Goal: Information Seeking & Learning: Learn about a topic

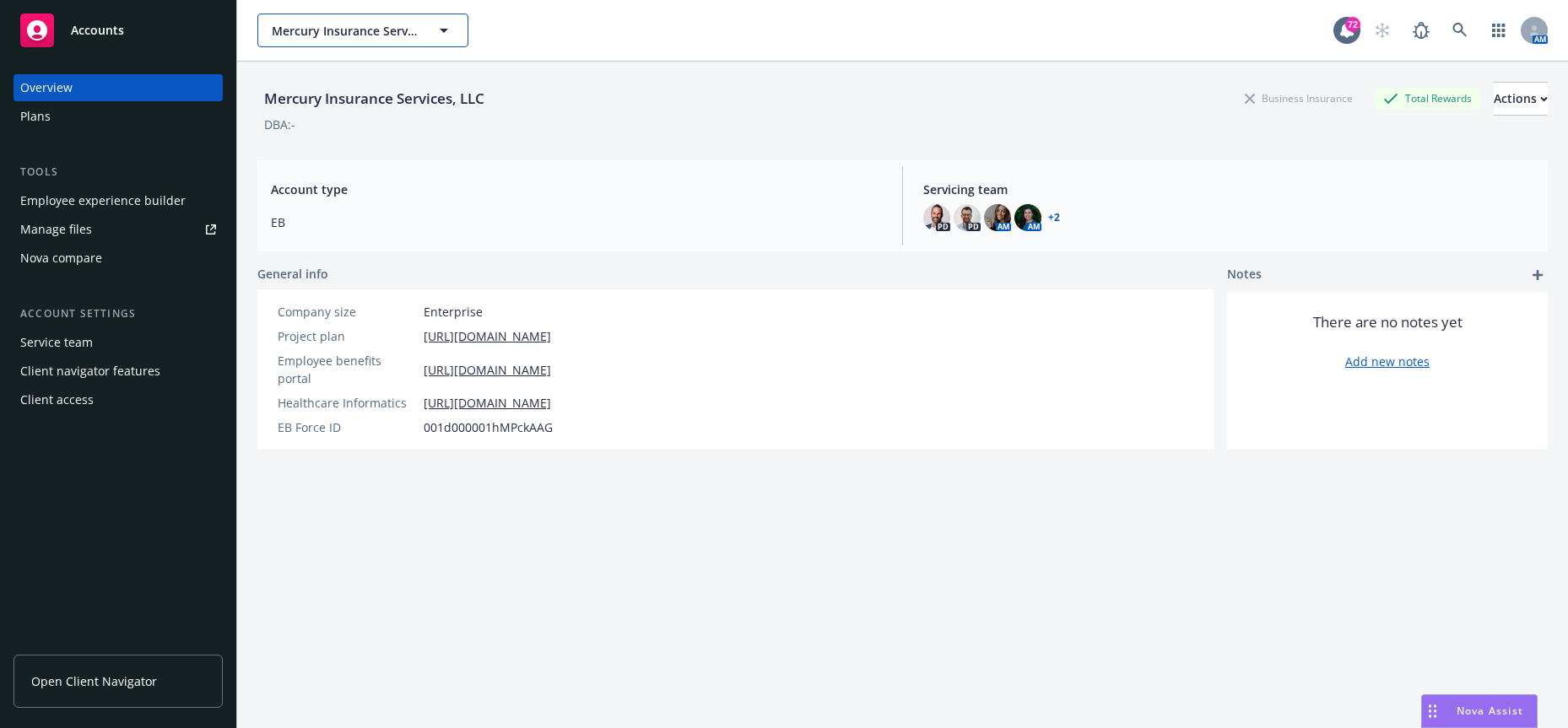
click at [416, 36] on span "Mercury Insurance Services, LLC" at bounding box center [345, 31] width 146 height 17
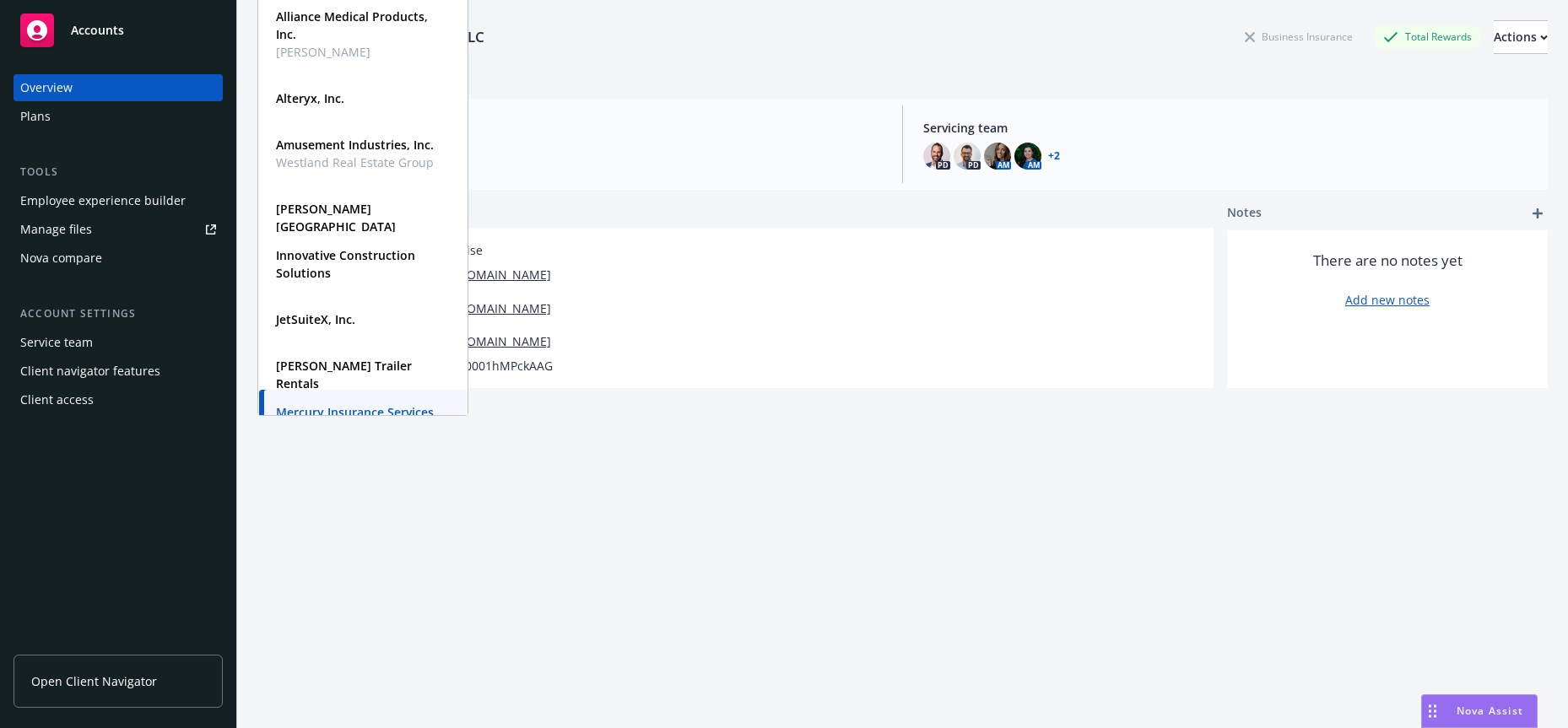
click at [145, 88] on div "Overview" at bounding box center [118, 88] width 196 height 27
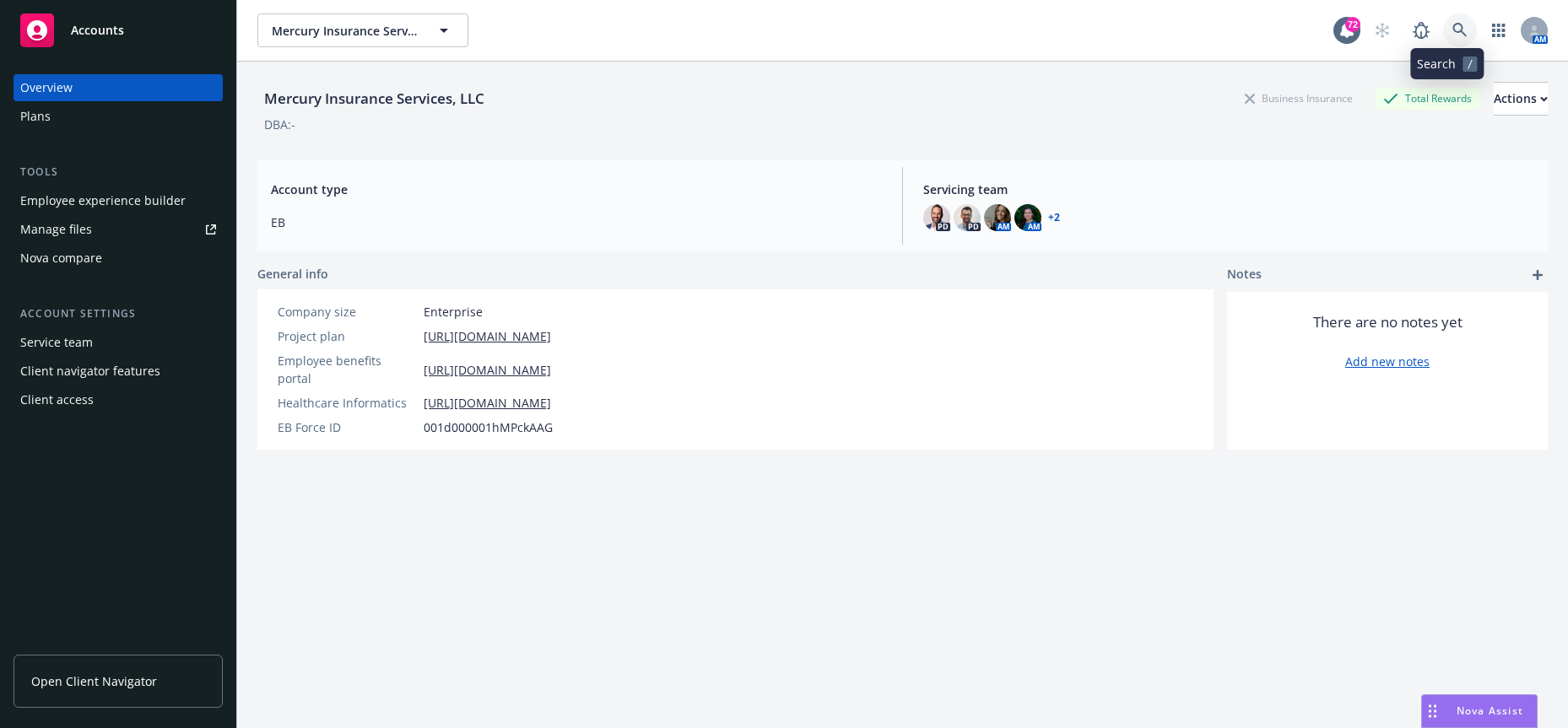
click at [1453, 30] on icon at bounding box center [1460, 31] width 15 height 15
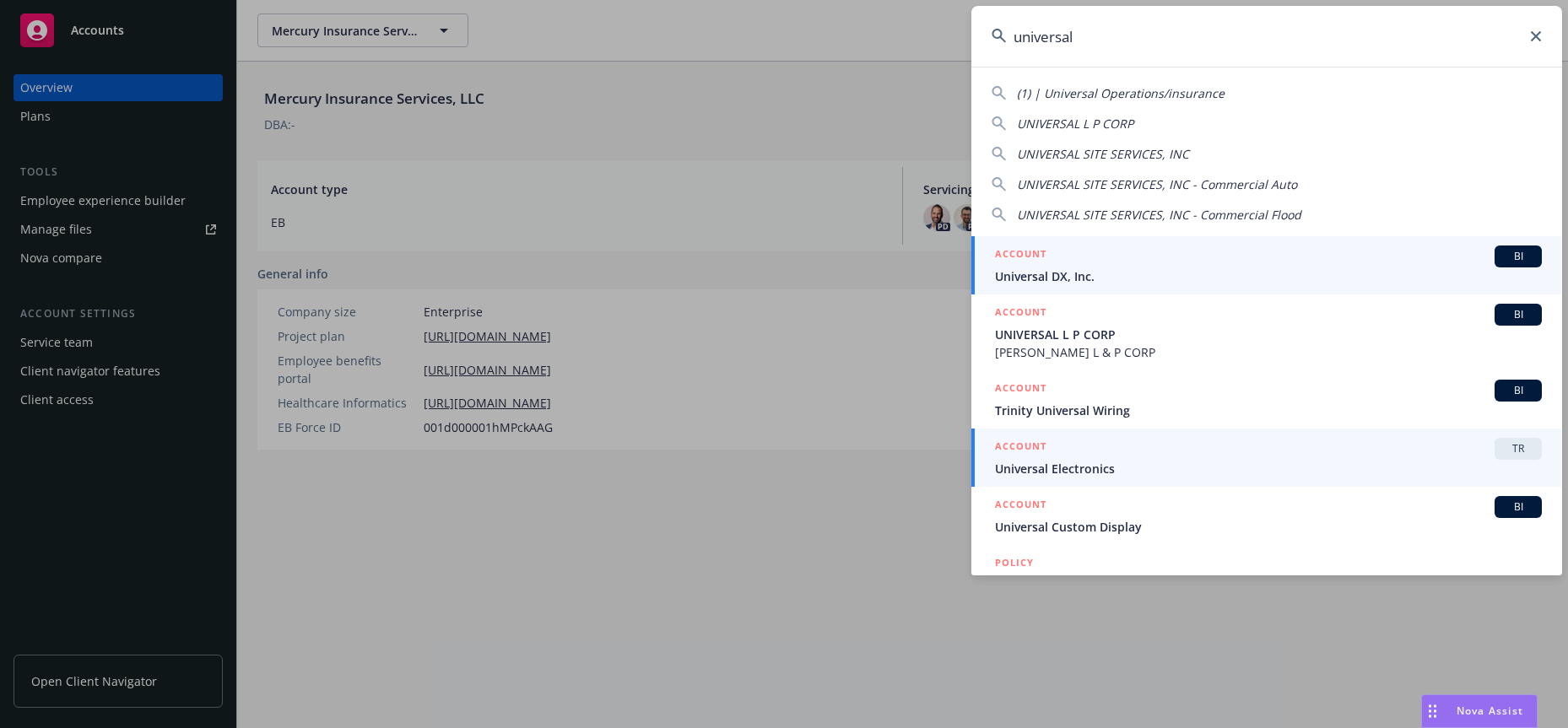
type input "universal"
click at [1315, 454] on div "ACCOUNT TR" at bounding box center [1269, 448] width 547 height 22
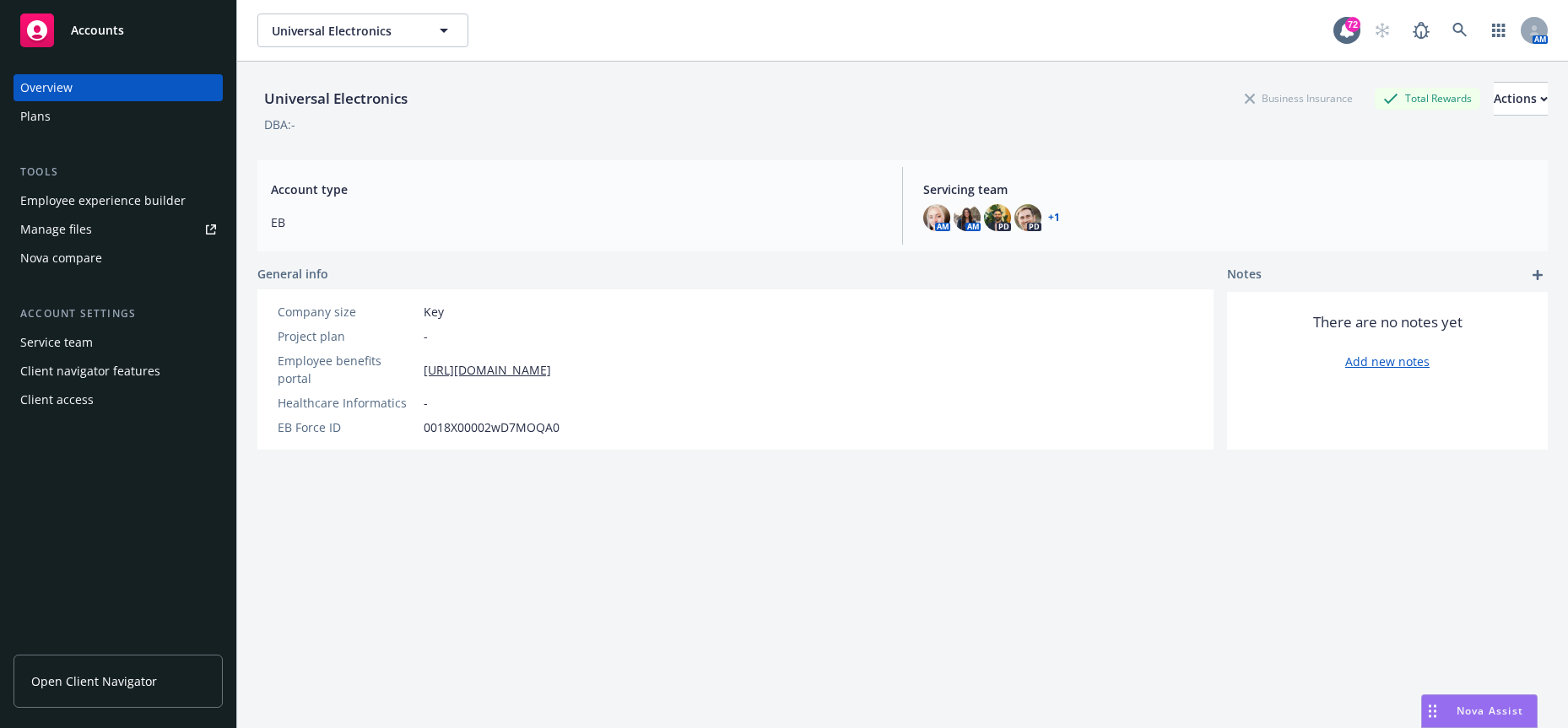
click at [168, 193] on div "Employee experience builder" at bounding box center [103, 200] width 166 height 27
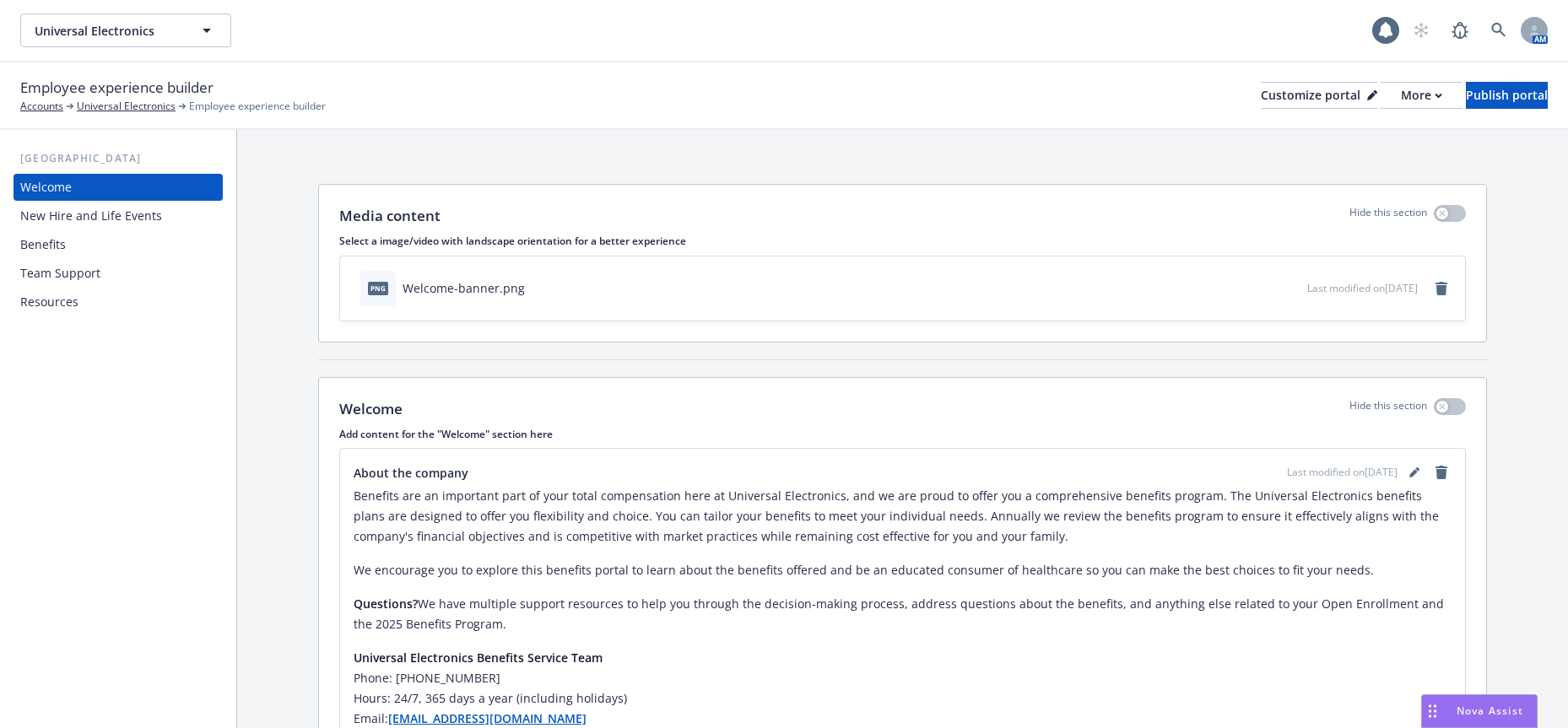
click at [82, 254] on div "Benefits" at bounding box center [118, 245] width 196 height 27
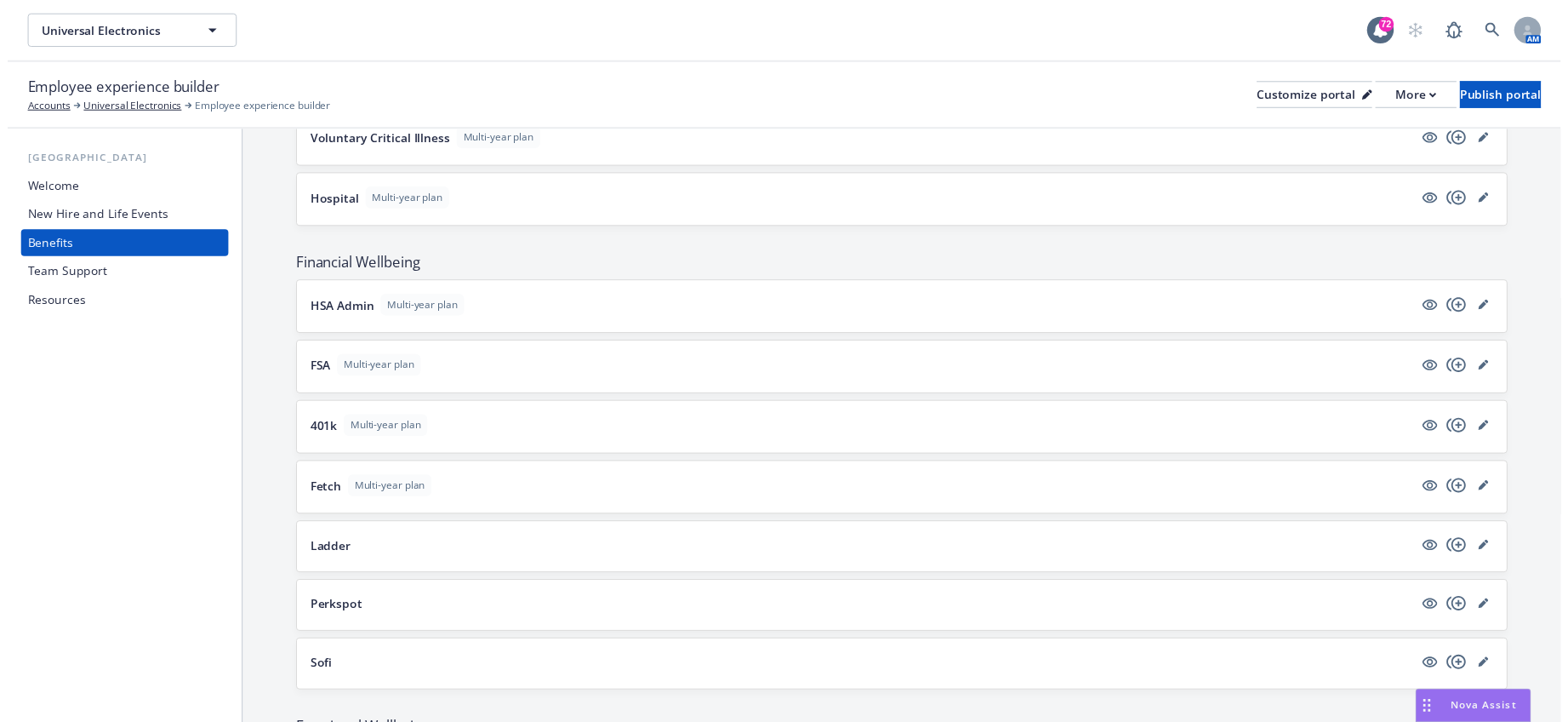
scroll to position [1277, 0]
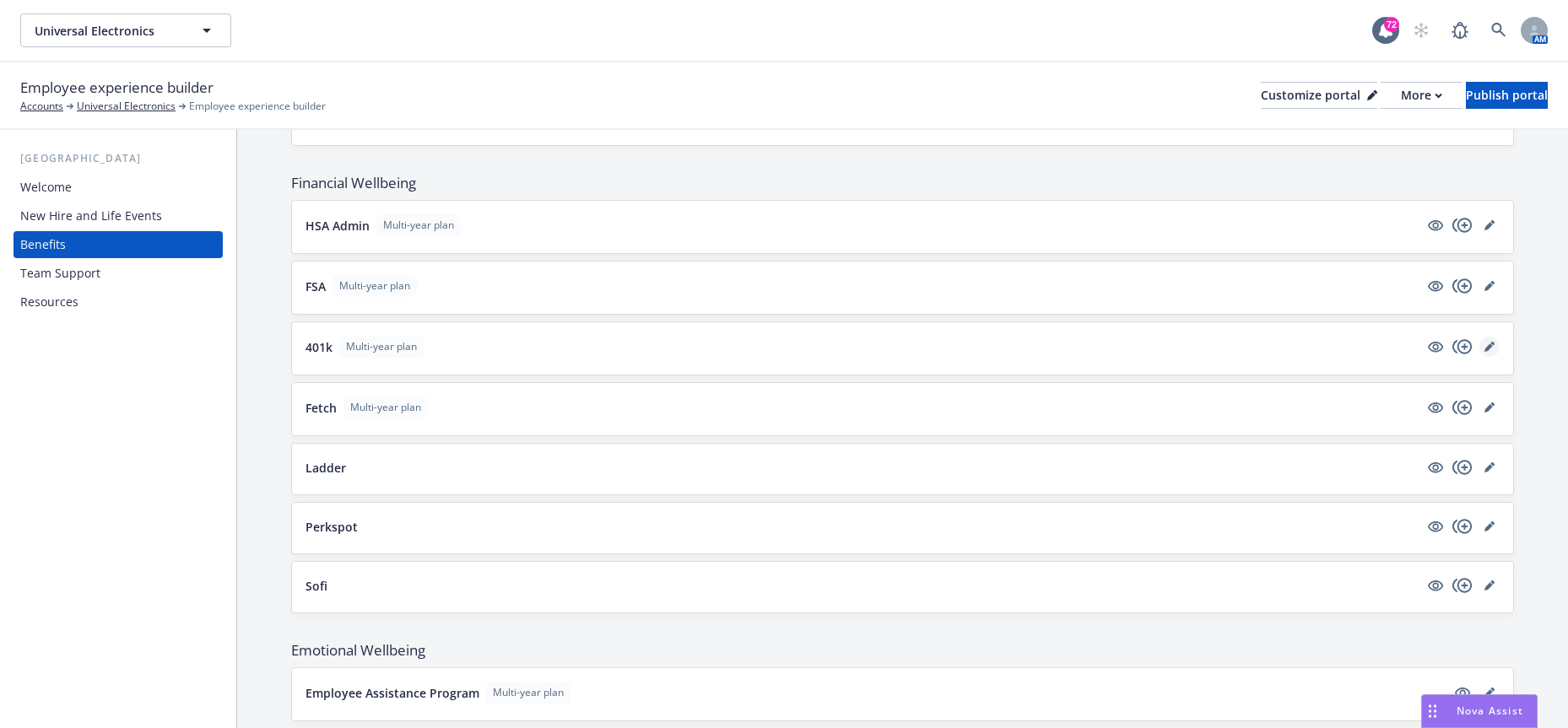
click at [1485, 347] on icon "editPencil" at bounding box center [1490, 347] width 10 height 10
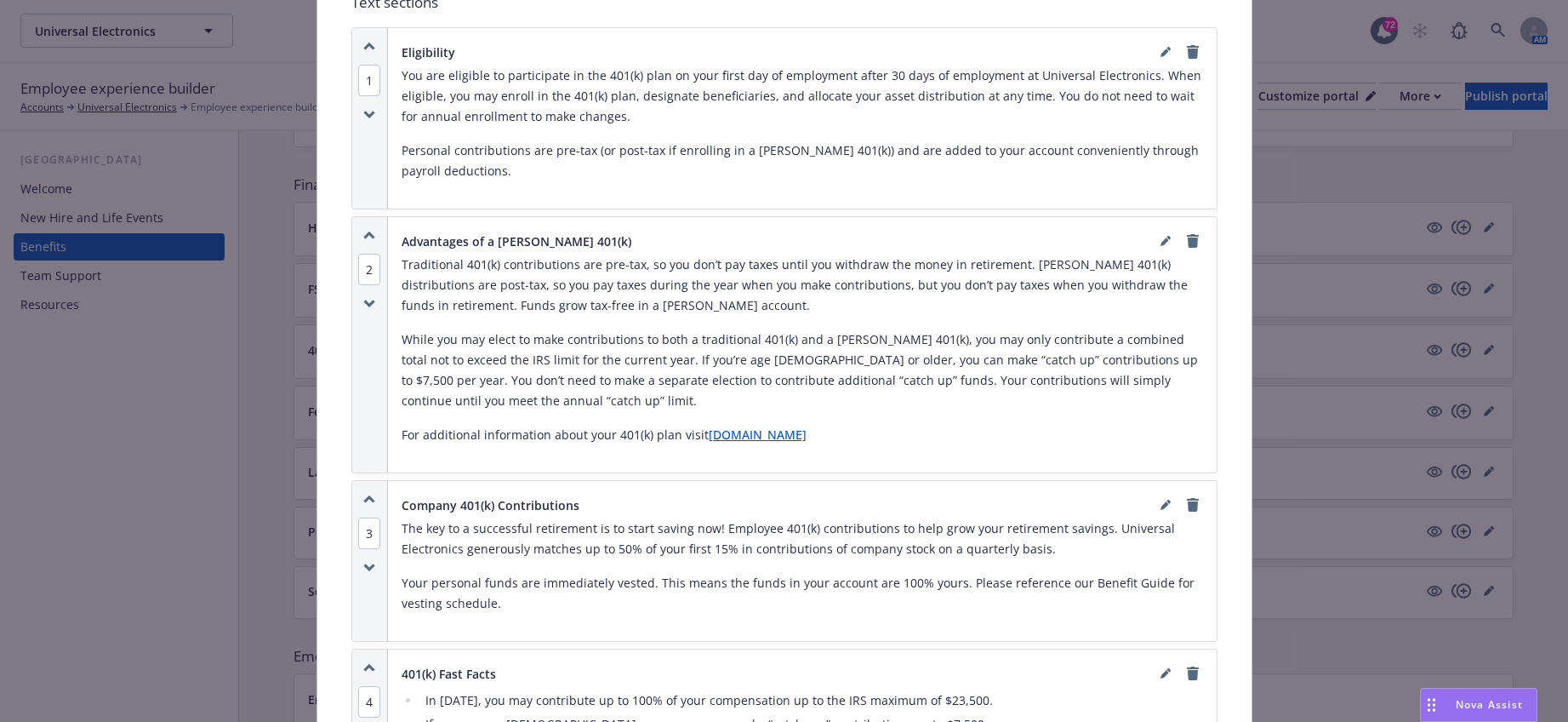
scroll to position [903, 0]
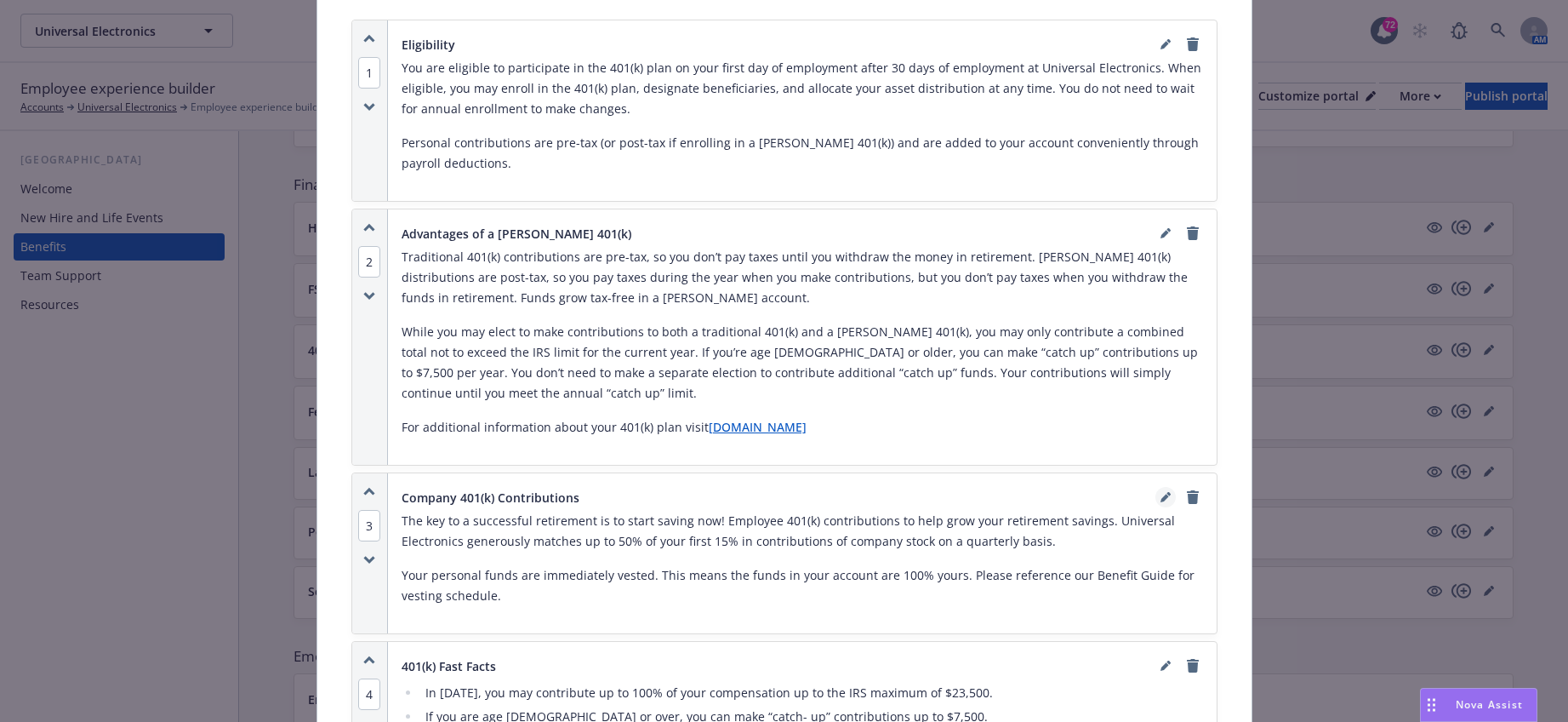
click at [1158, 489] on link "editPencil" at bounding box center [1166, 497] width 21 height 21
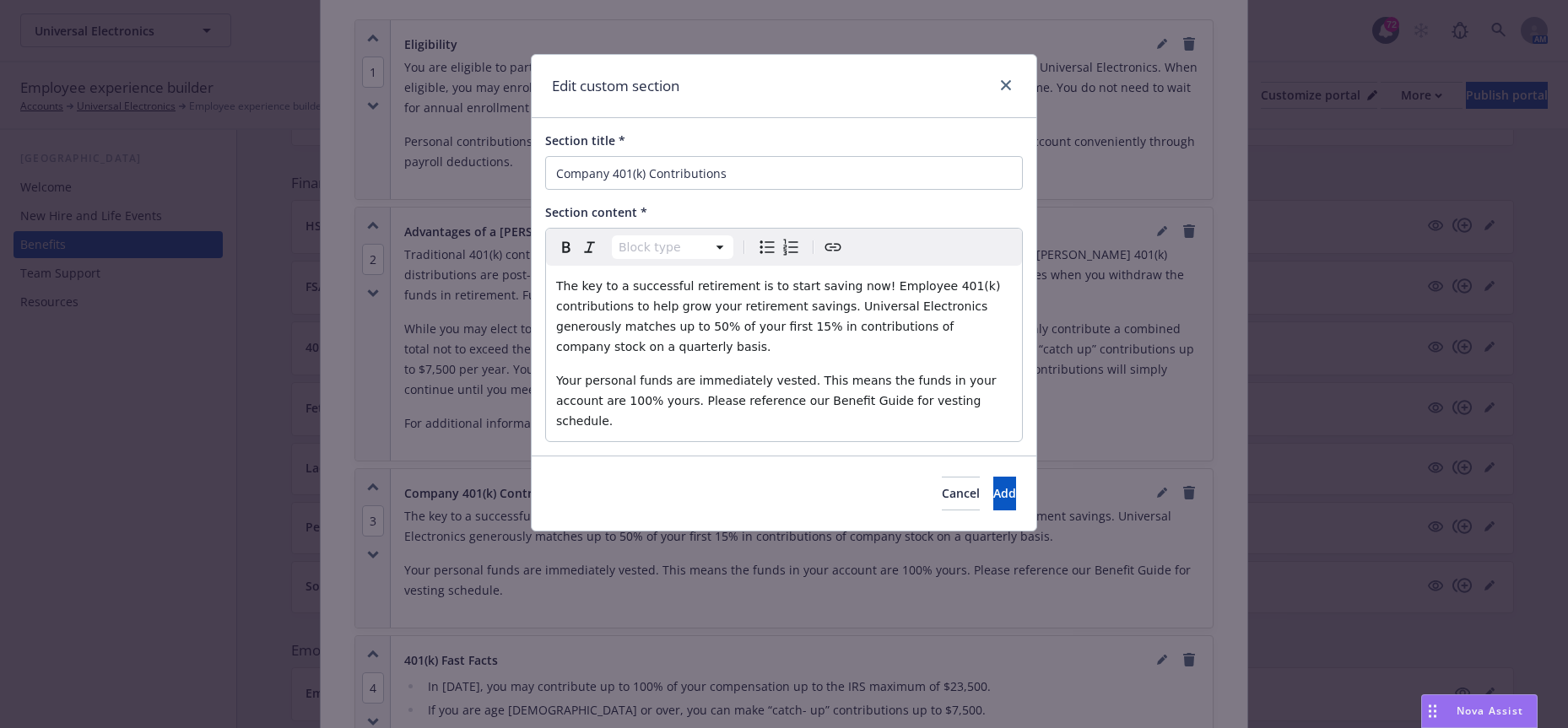
select select "paragraph"
click at [567, 323] on span "The key to a successful retirement is to start saving now! Employee 401(k) cont…" at bounding box center [780, 316] width 448 height 75
click at [994, 476] on button "Add" at bounding box center [1005, 493] width 23 height 34
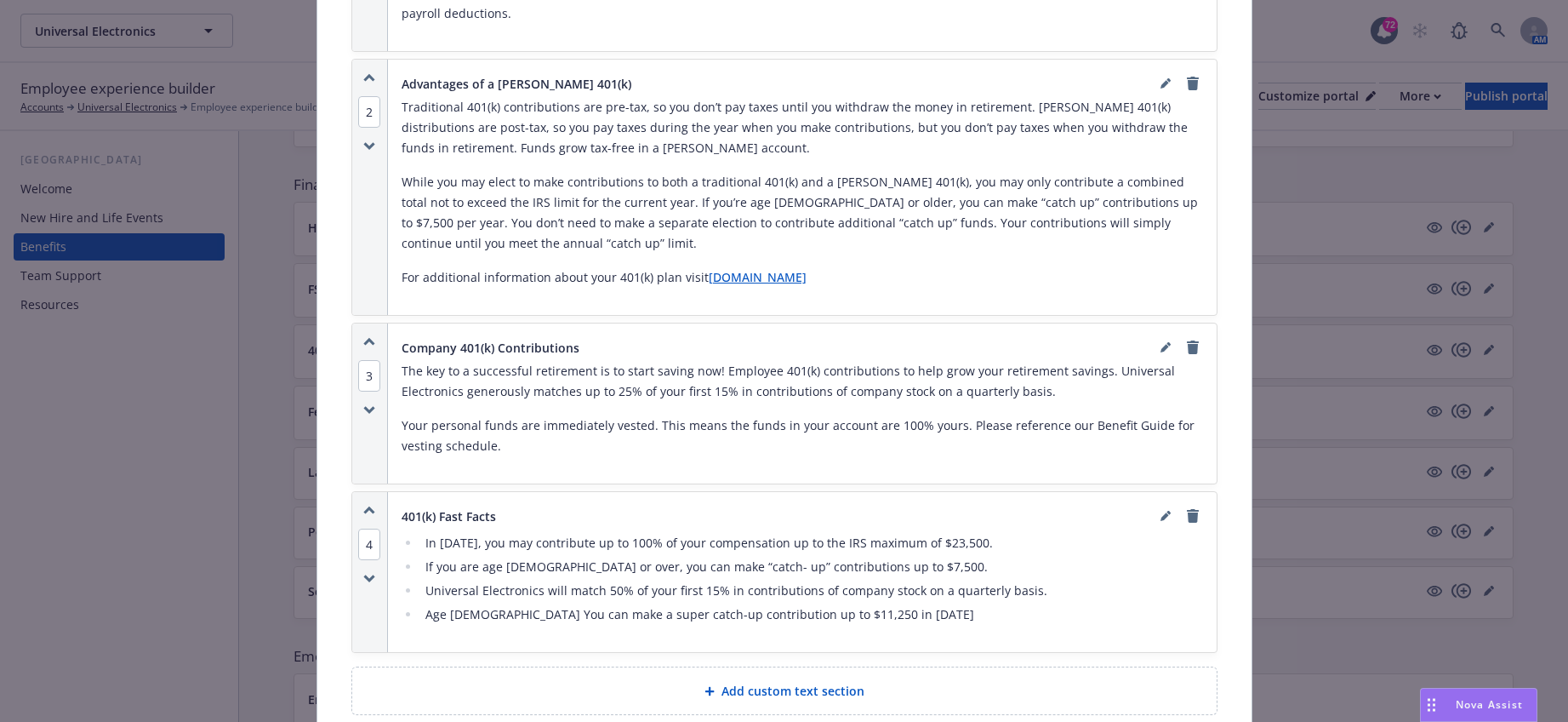
scroll to position [1073, 0]
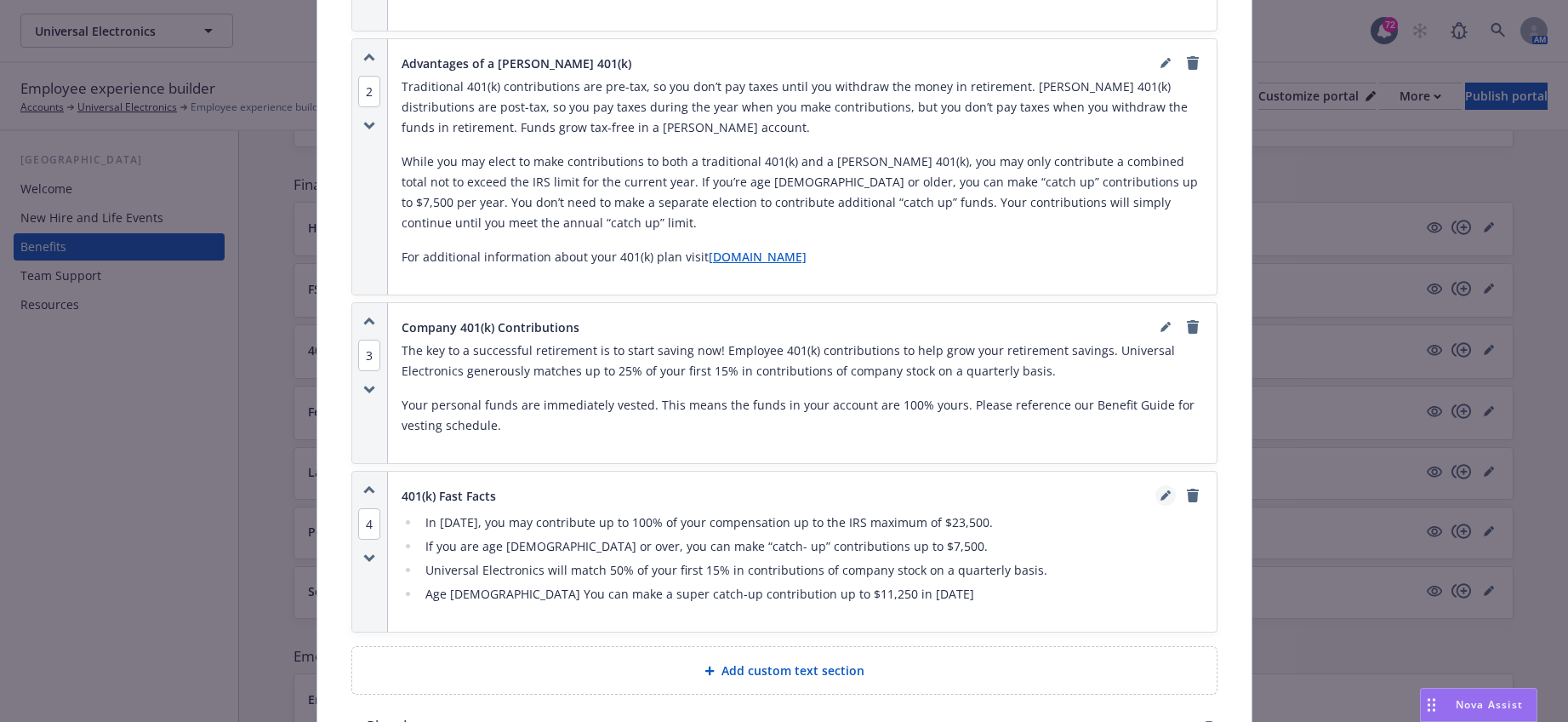
click at [1161, 491] on icon "editPencil" at bounding box center [1166, 495] width 10 height 10
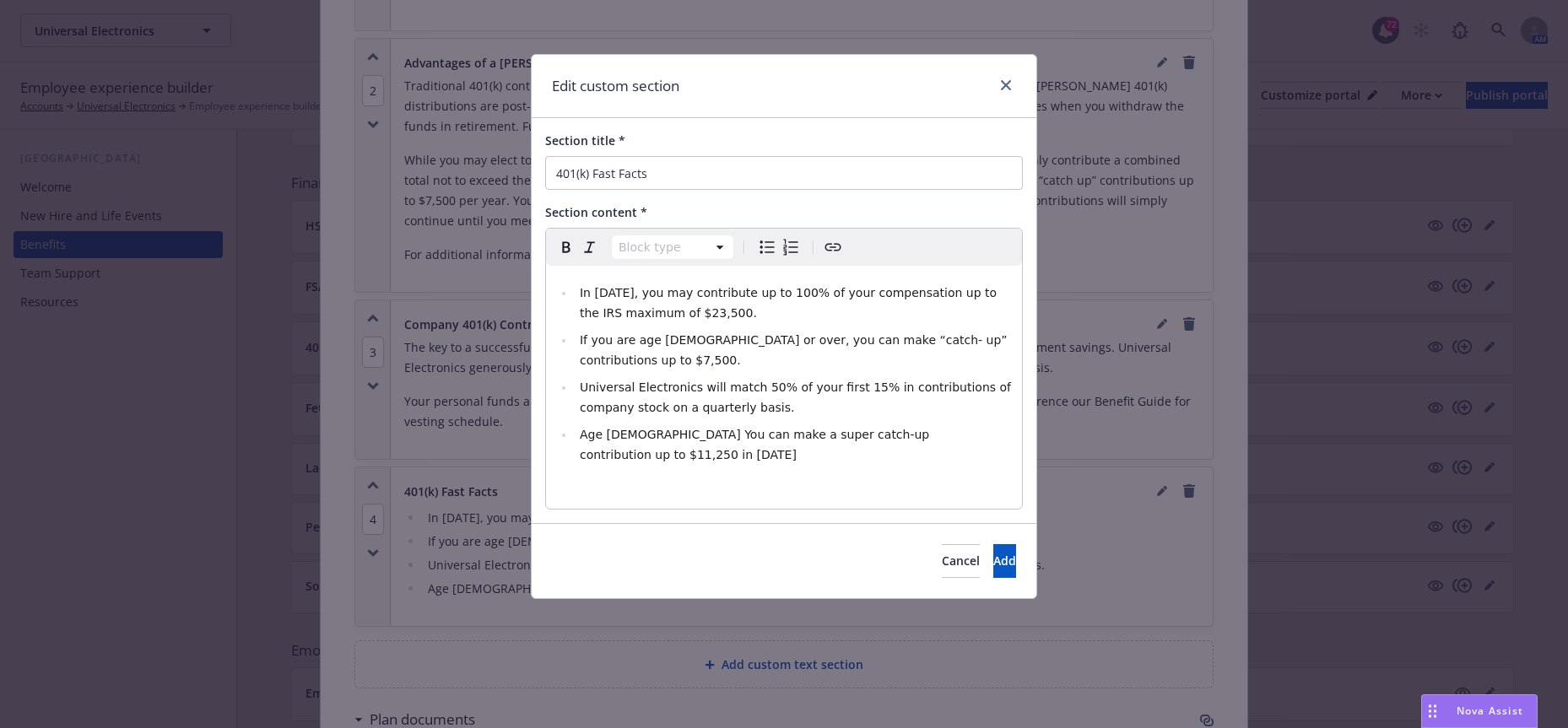
select select
click at [756, 380] on span "Universal Electronics will match 50% of your first 15% in contributions of comp…" at bounding box center [798, 397] width 436 height 34
click at [1008, 544] on button "Add" at bounding box center [1005, 561] width 23 height 34
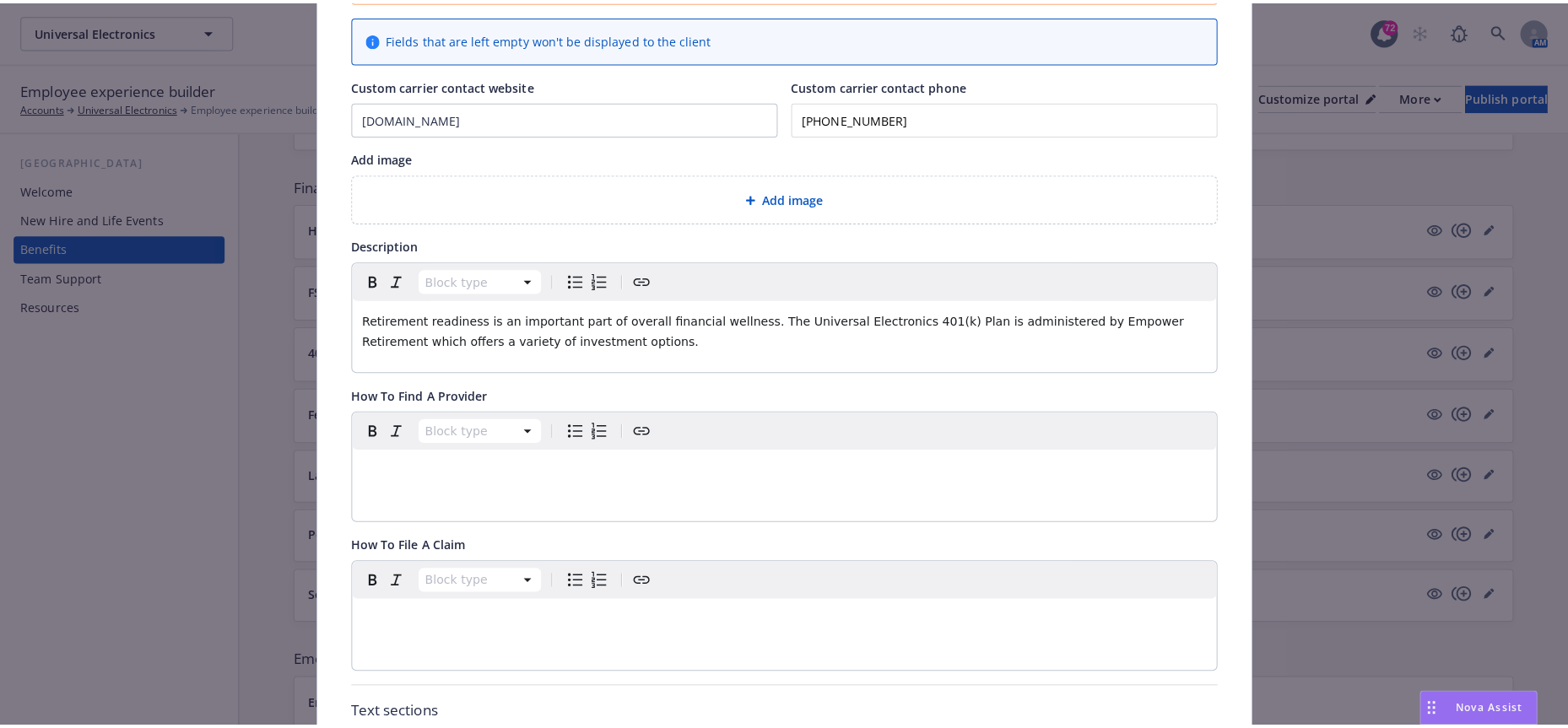
scroll to position [0, 0]
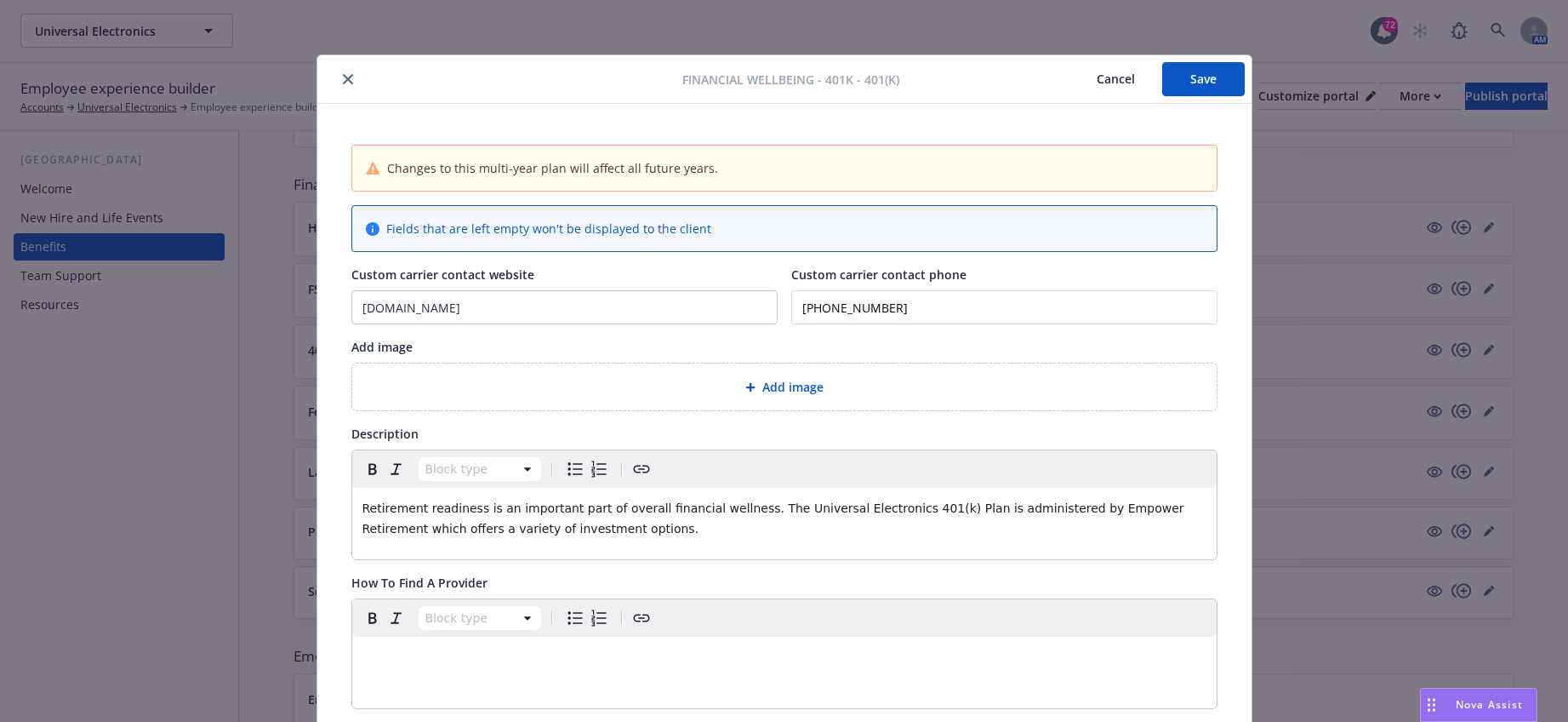
click at [1202, 80] on button "Save" at bounding box center [1204, 79] width 83 height 34
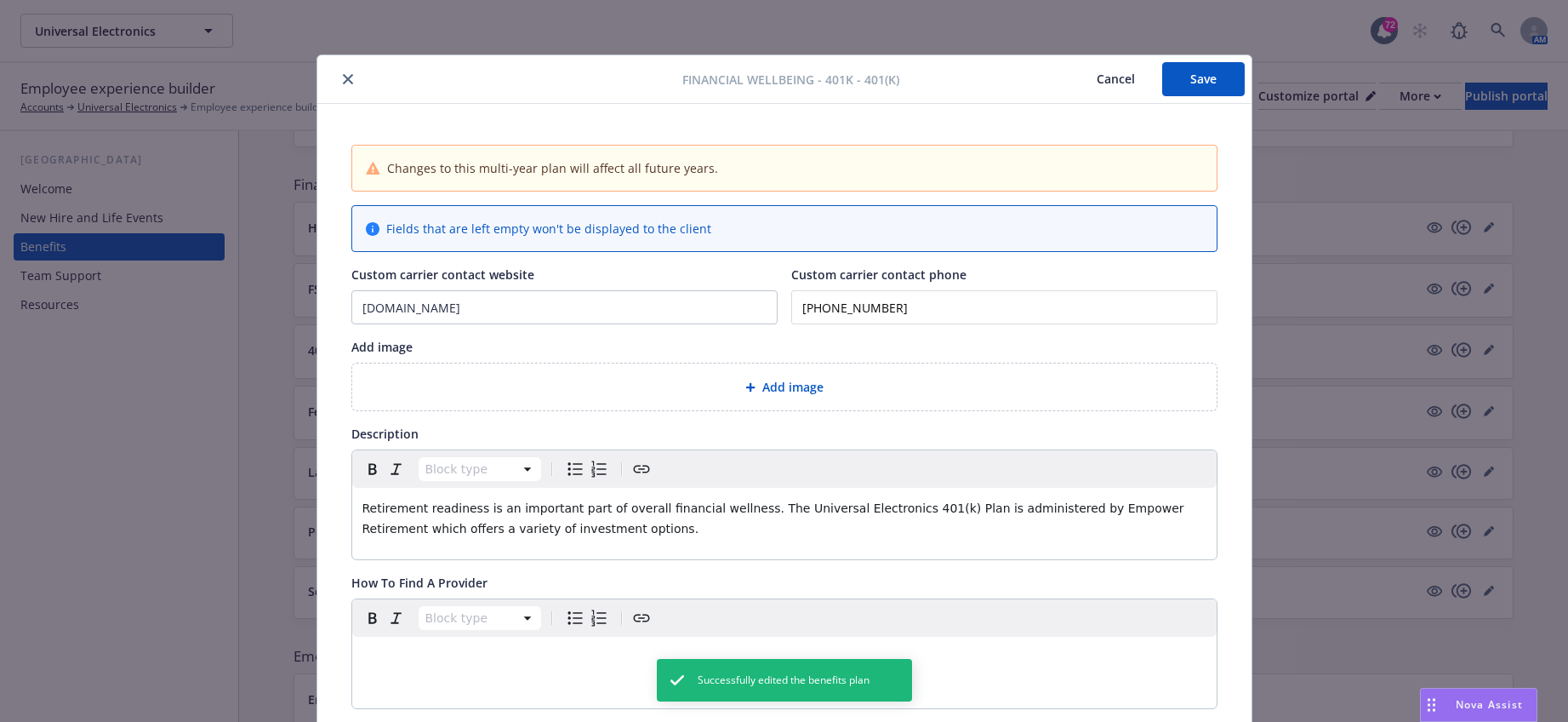
click at [343, 76] on icon "close" at bounding box center [348, 79] width 10 height 10
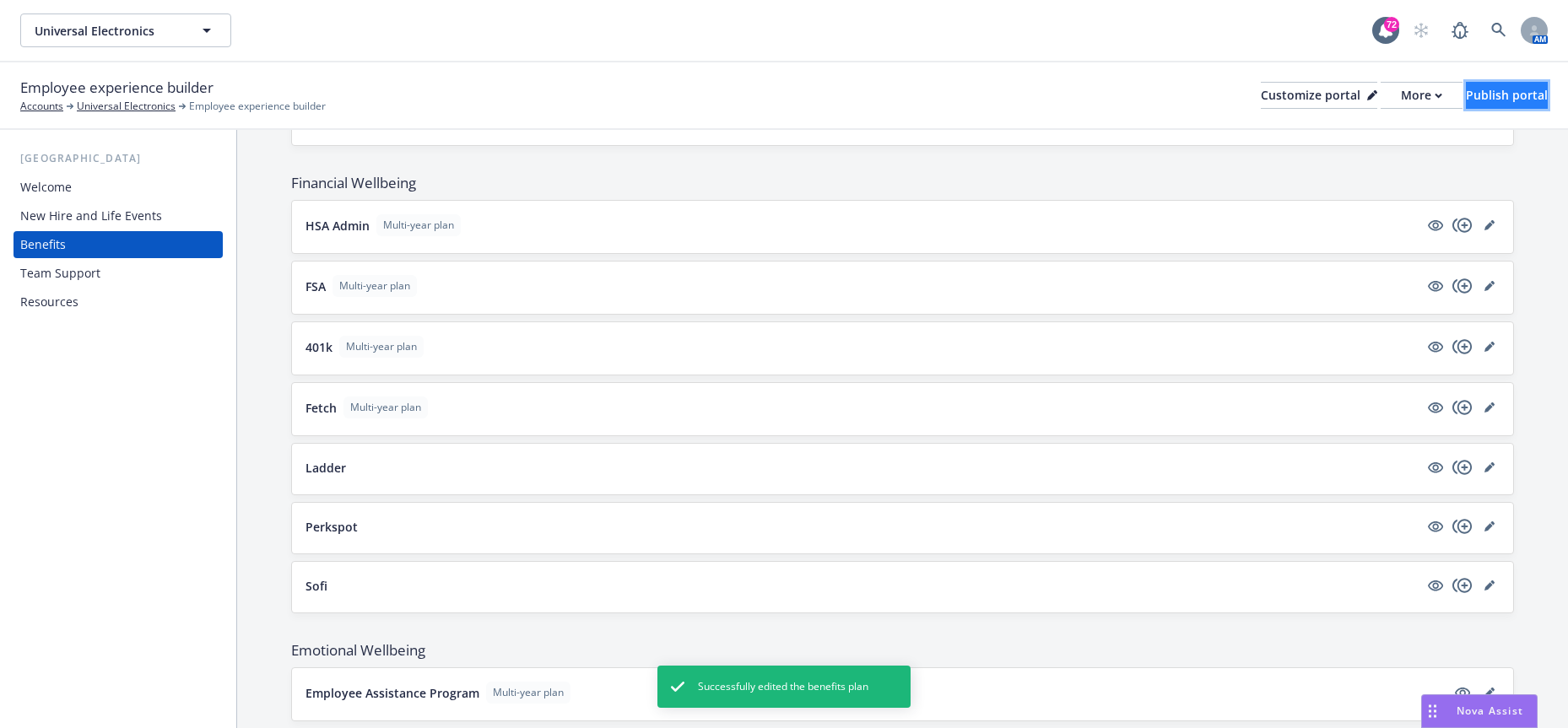
click at [1466, 99] on button "Publish portal" at bounding box center [1507, 96] width 82 height 27
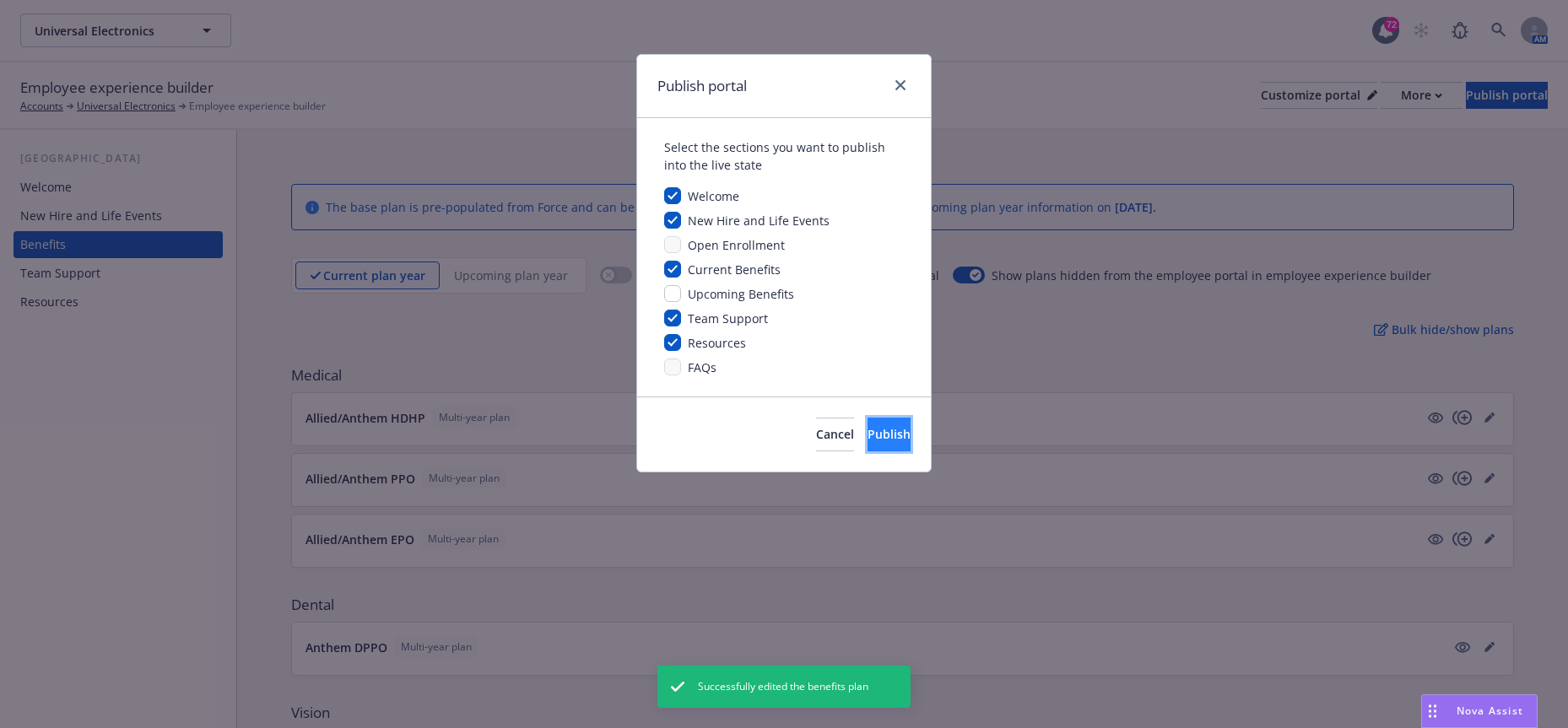
click at [868, 437] on span "Publish" at bounding box center [889, 434] width 43 height 16
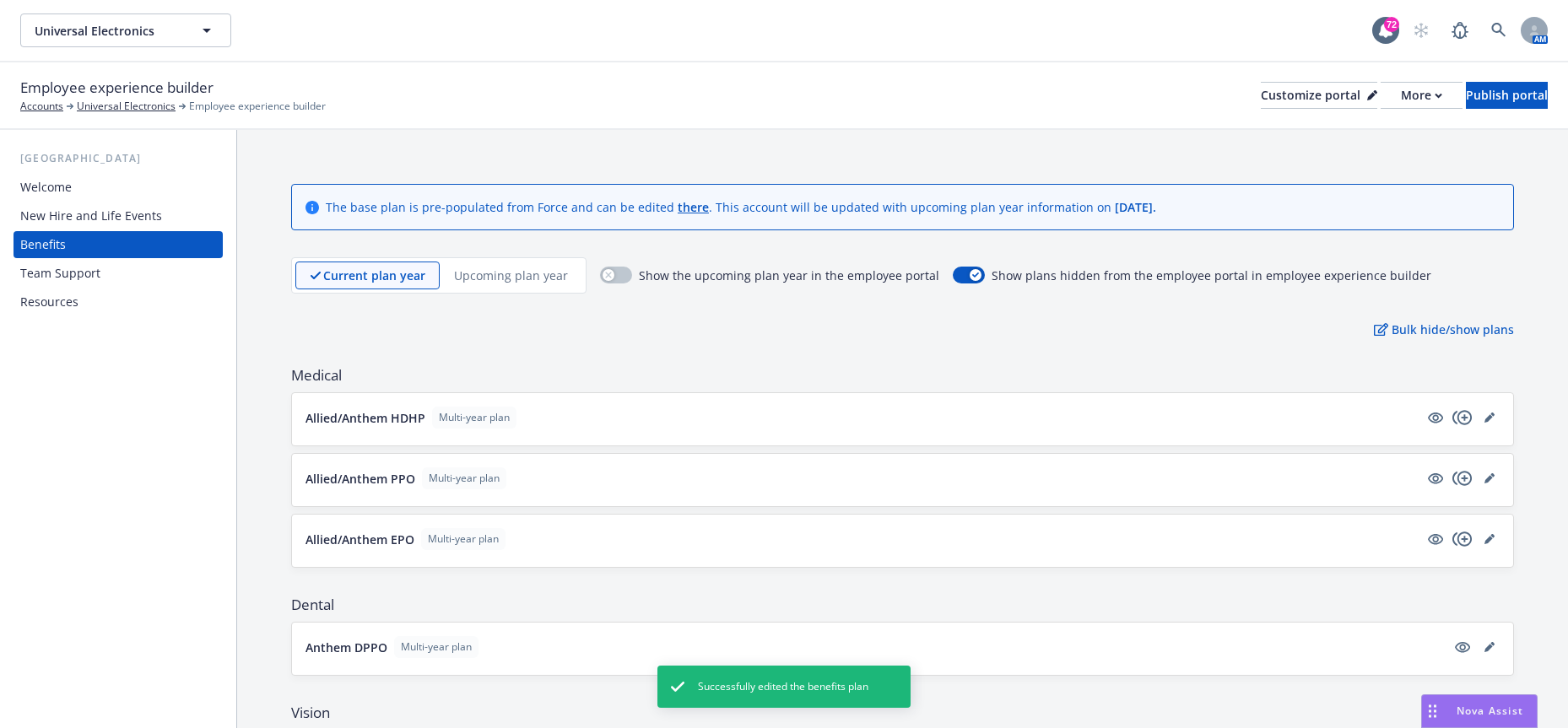
click at [1364, 109] on div "Employee experience builder Accounts Universal Electronics Employee experience …" at bounding box center [784, 95] width 1527 height 37
click at [1401, 99] on div "More" at bounding box center [1422, 95] width 42 height 25
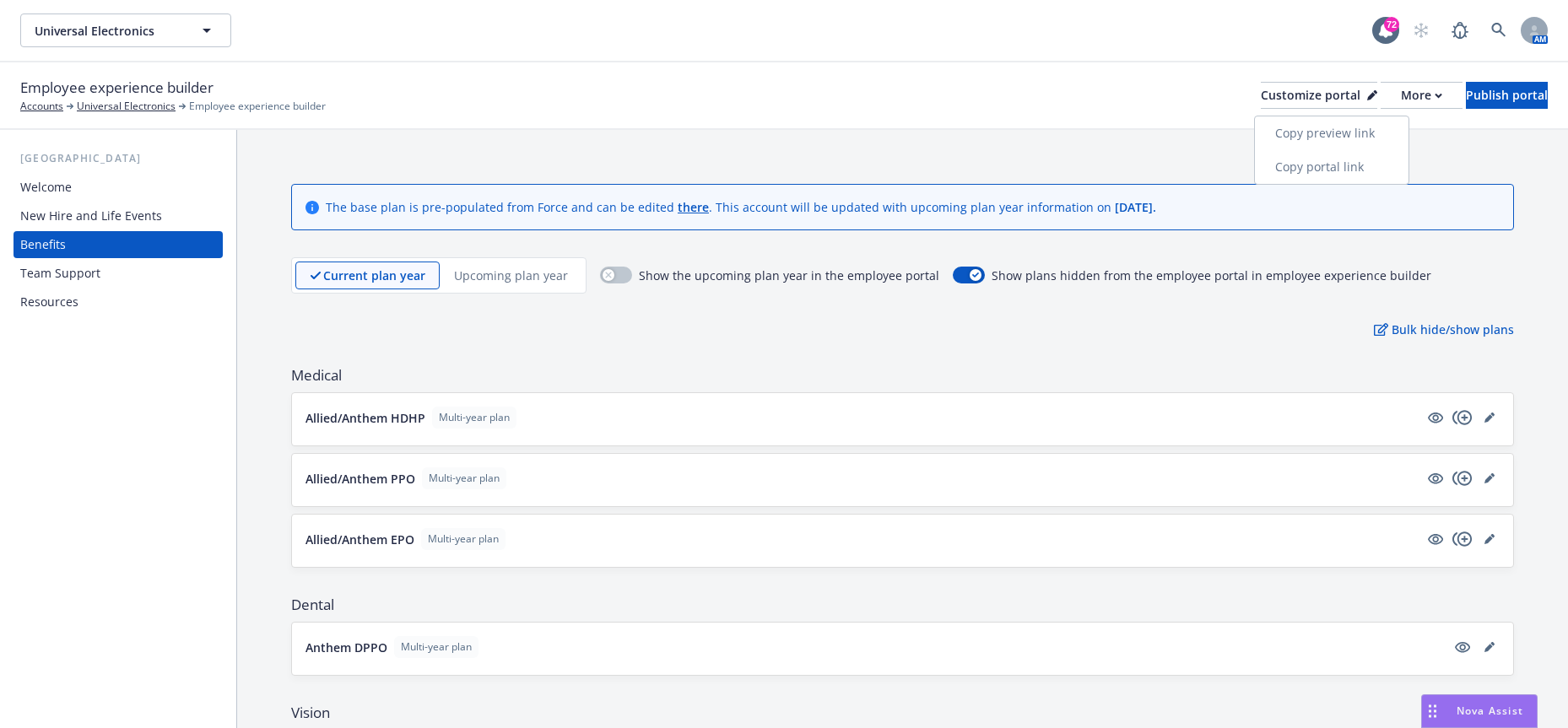
click at [1370, 158] on link "Copy portal link" at bounding box center [1332, 167] width 154 height 34
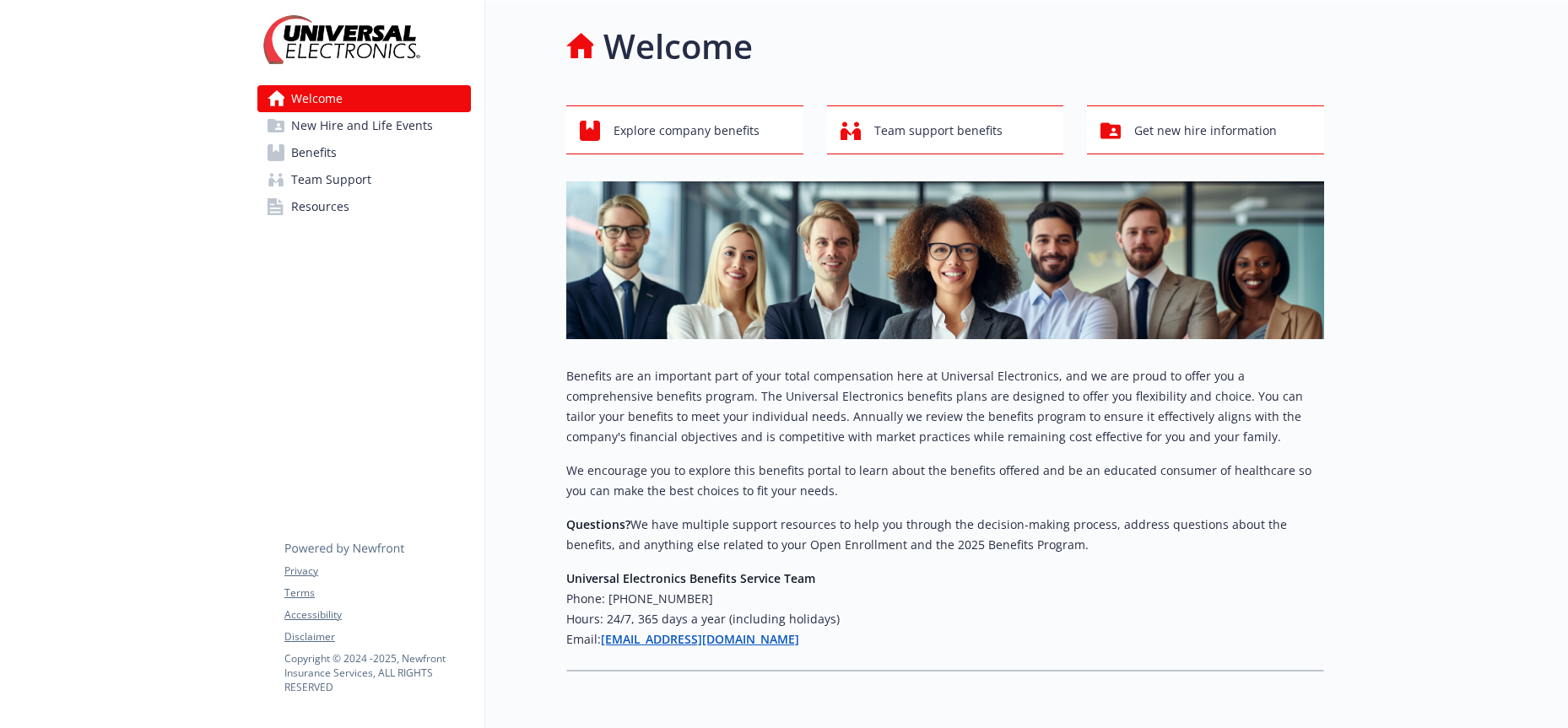
click at [398, 154] on link "Benefits" at bounding box center [364, 153] width 213 height 27
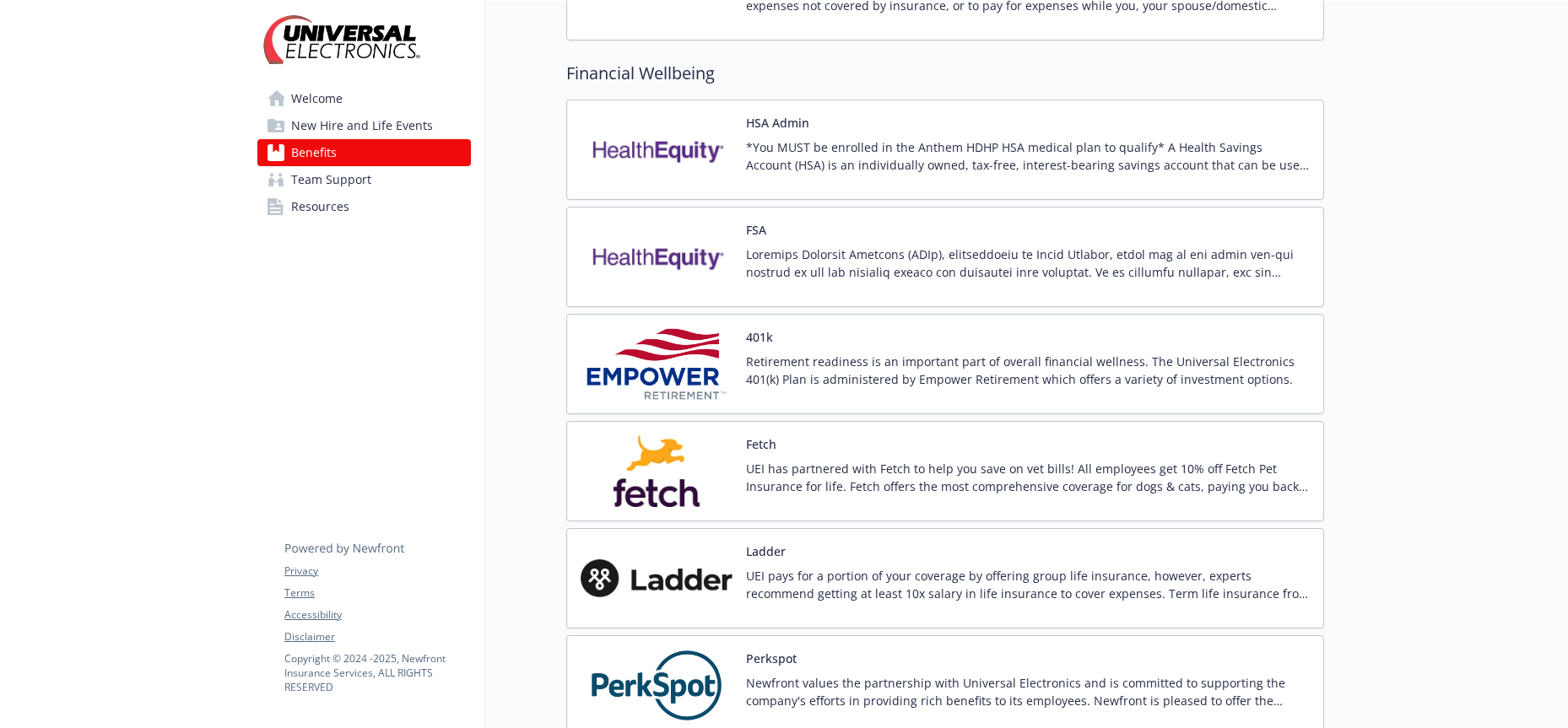
click at [625, 347] on img at bounding box center [657, 364] width 152 height 72
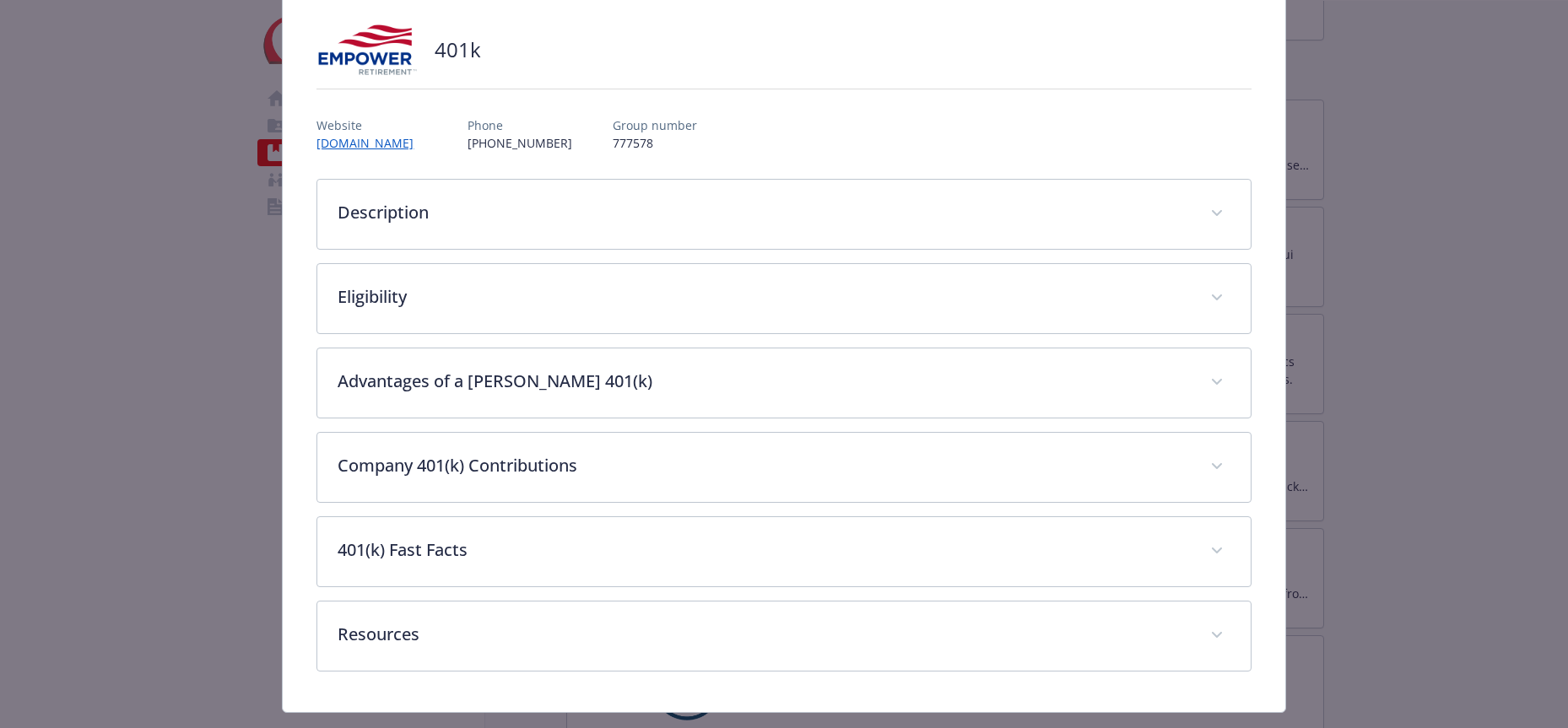
scroll to position [135, 0]
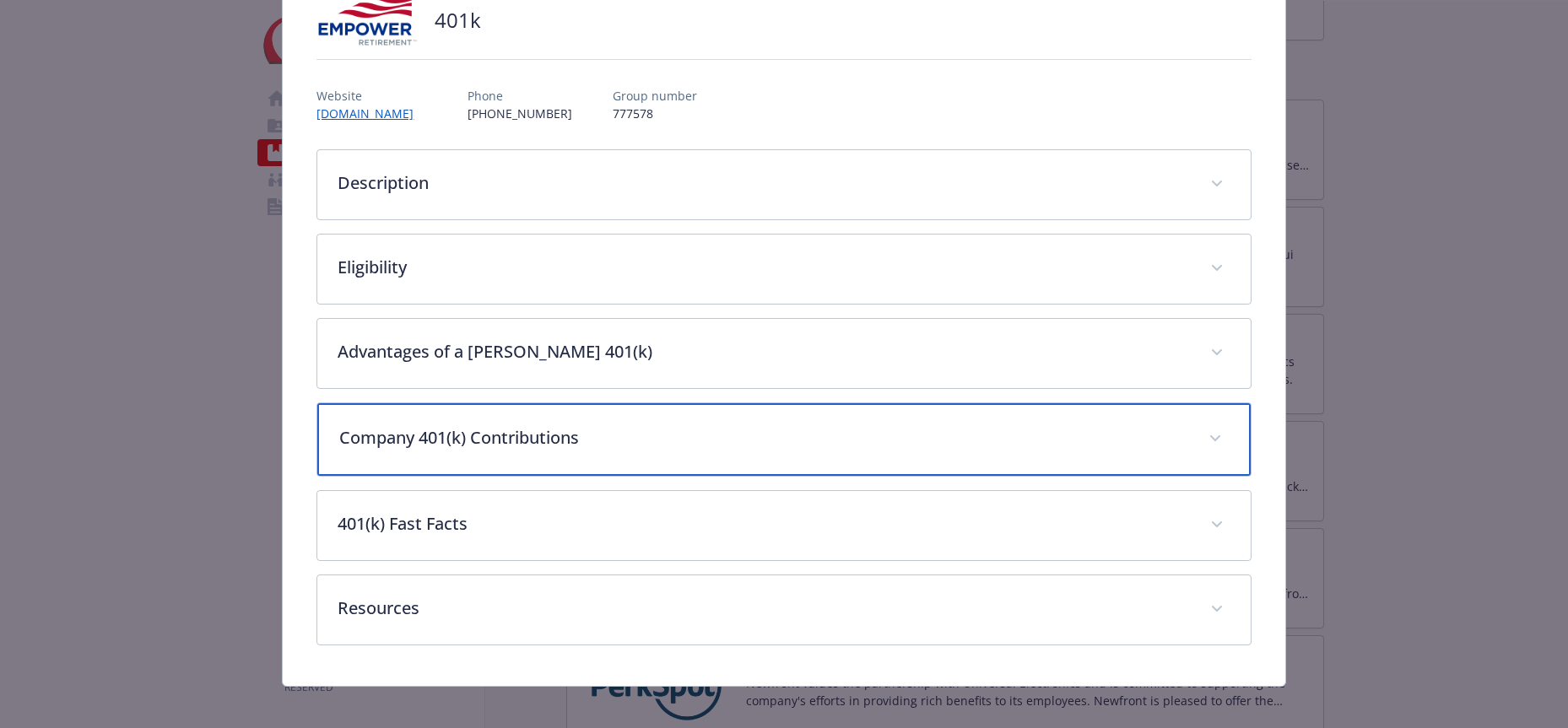
click at [518, 437] on p "Company 401(k) Contributions" at bounding box center [763, 438] width 848 height 25
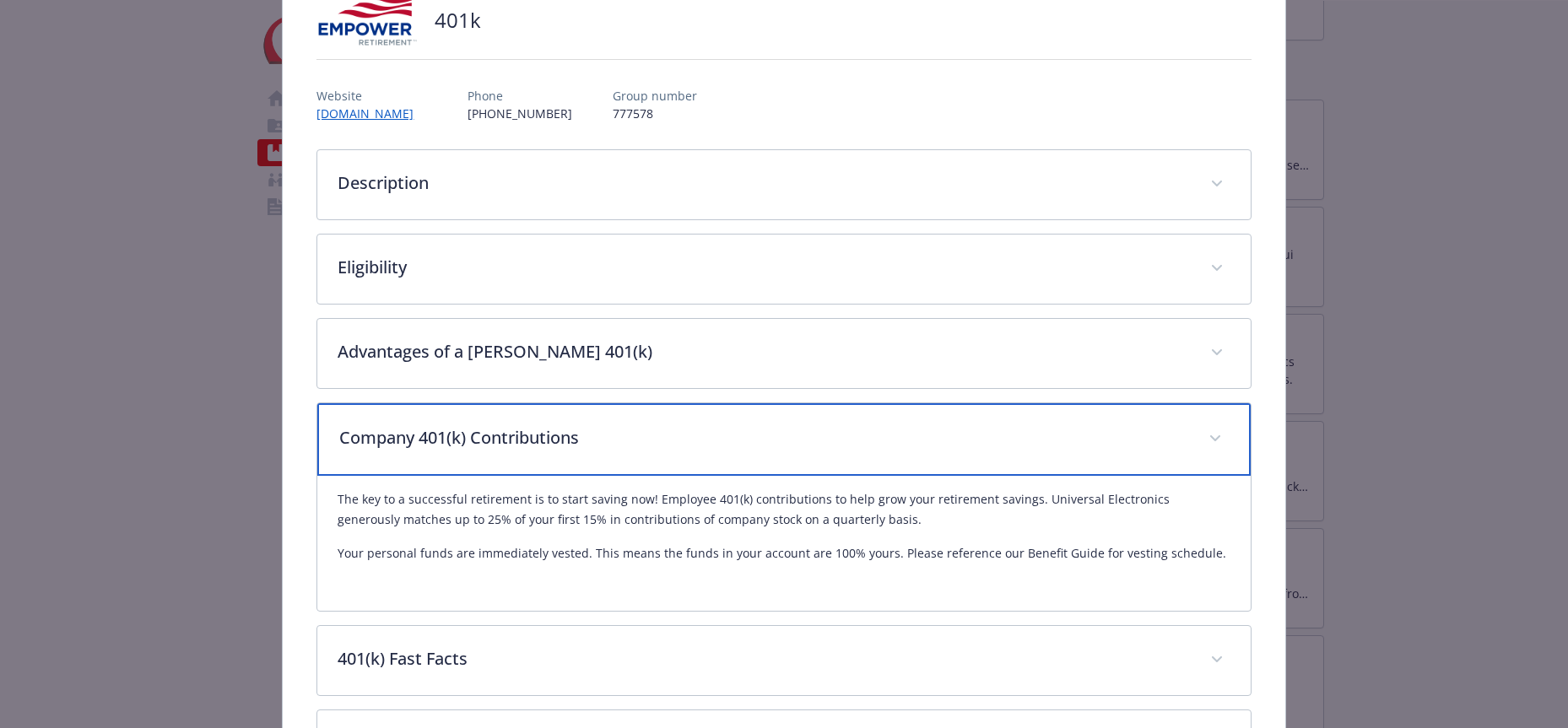
click at [477, 443] on p "Company 401(k) Contributions" at bounding box center [763, 438] width 848 height 25
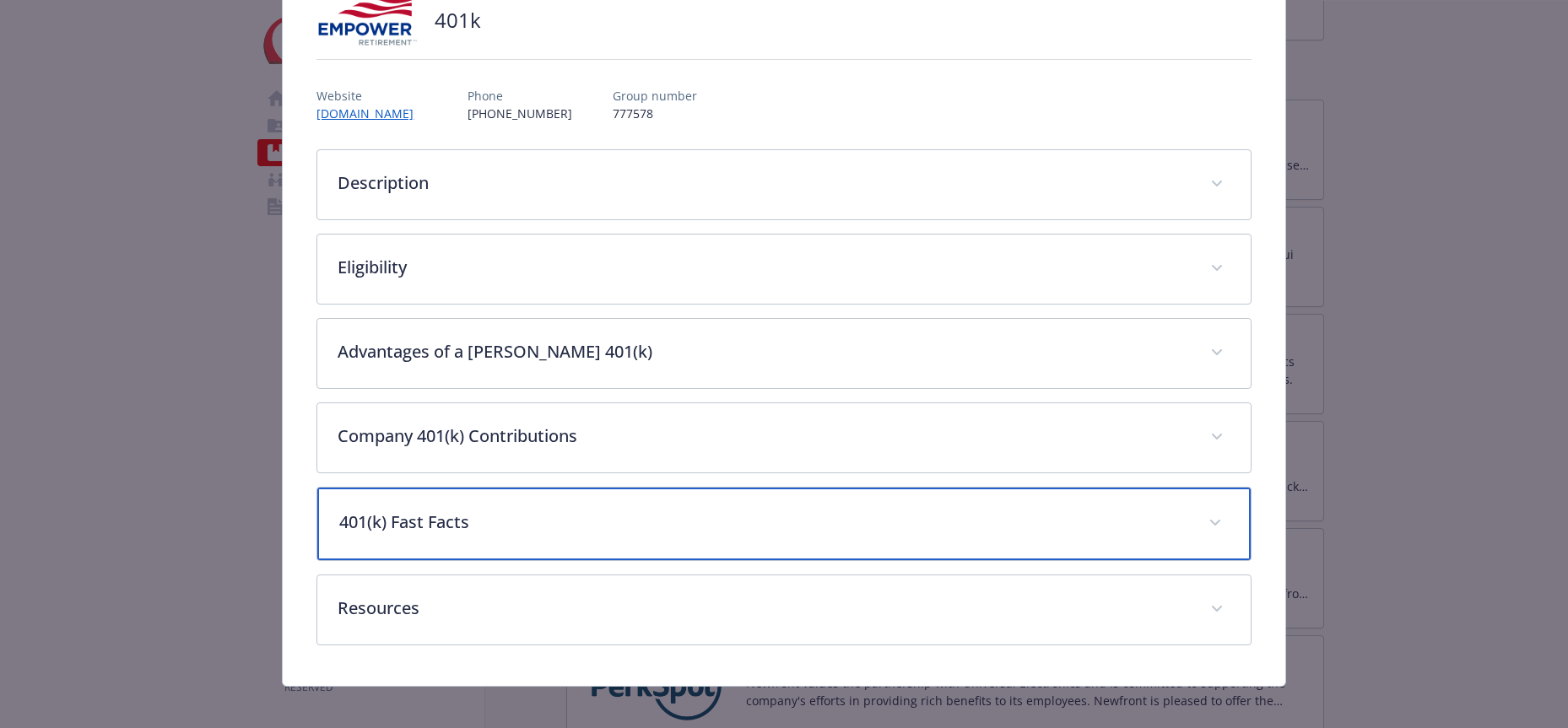
click at [484, 534] on p "401(k) Fast Facts" at bounding box center [763, 522] width 848 height 25
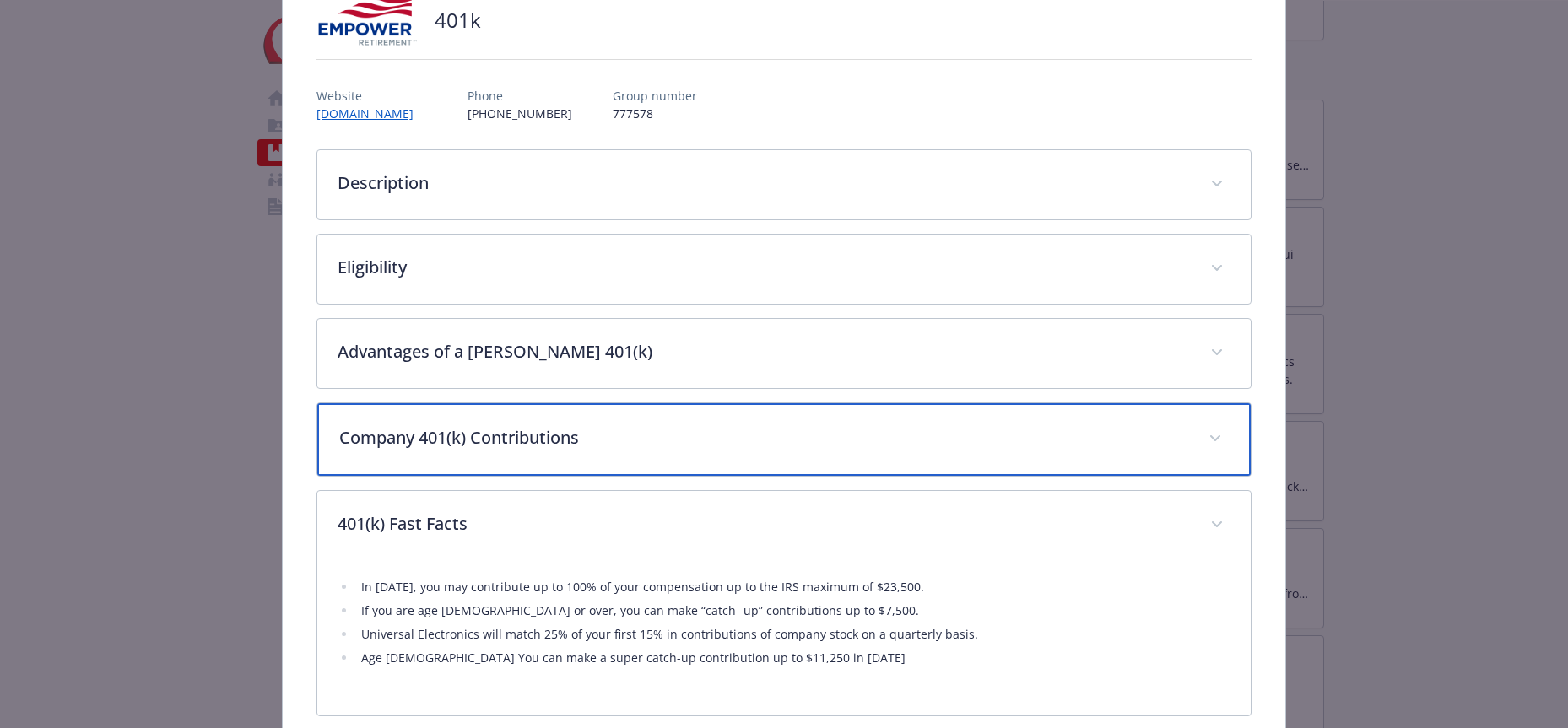
click at [444, 459] on div "Company 401(k) Contributions" at bounding box center [784, 440] width 933 height 73
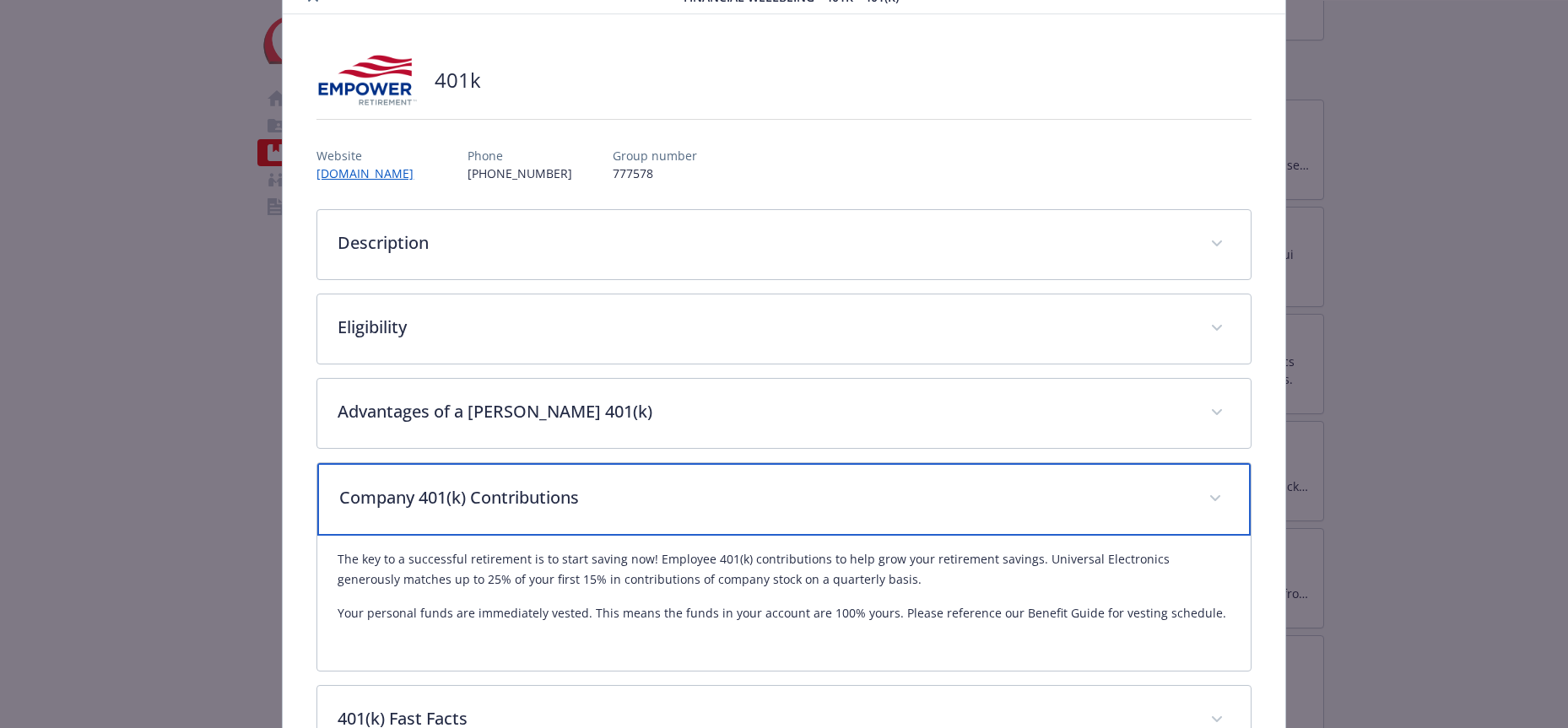
scroll to position [0, 0]
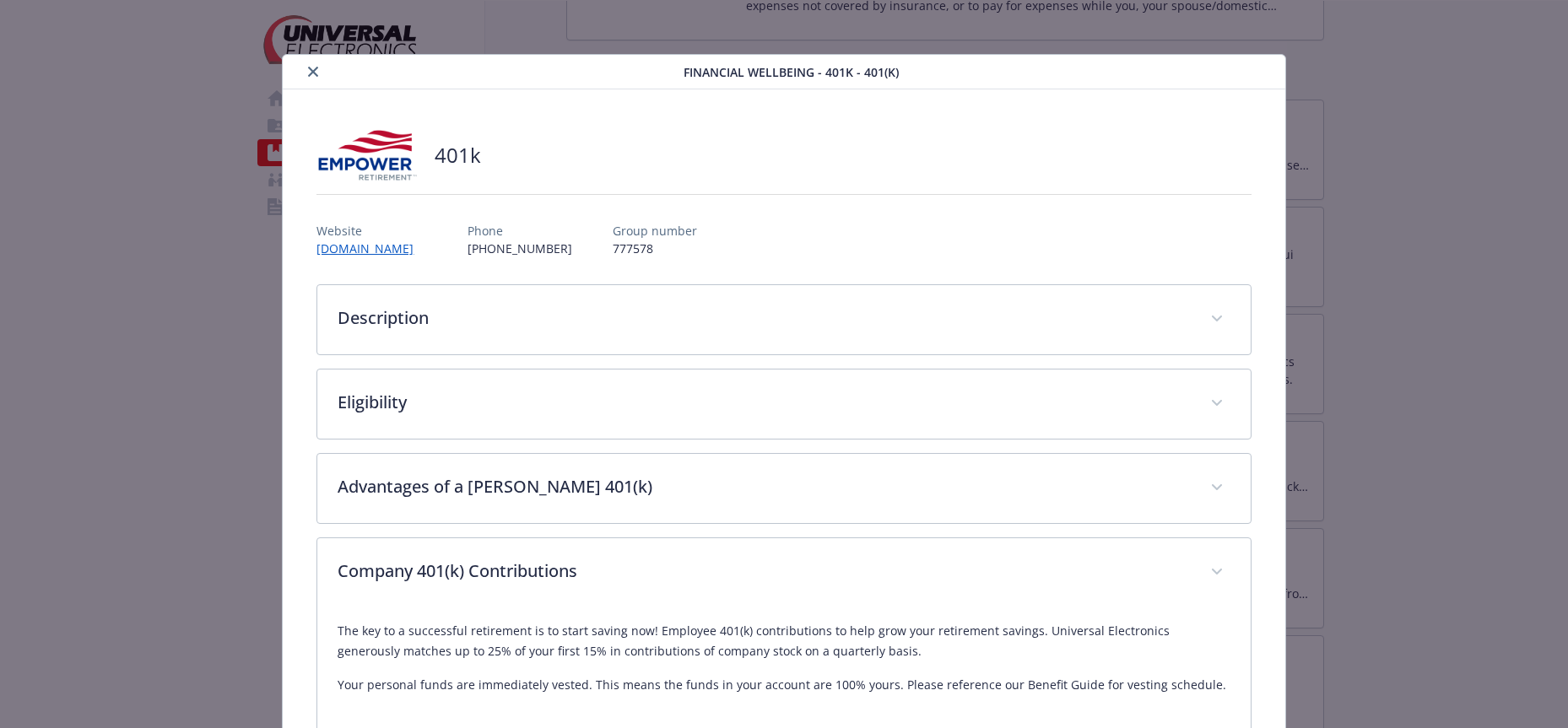
click at [313, 77] on button "close" at bounding box center [313, 72] width 20 height 20
